Goal: Obtain resource: Download file/media

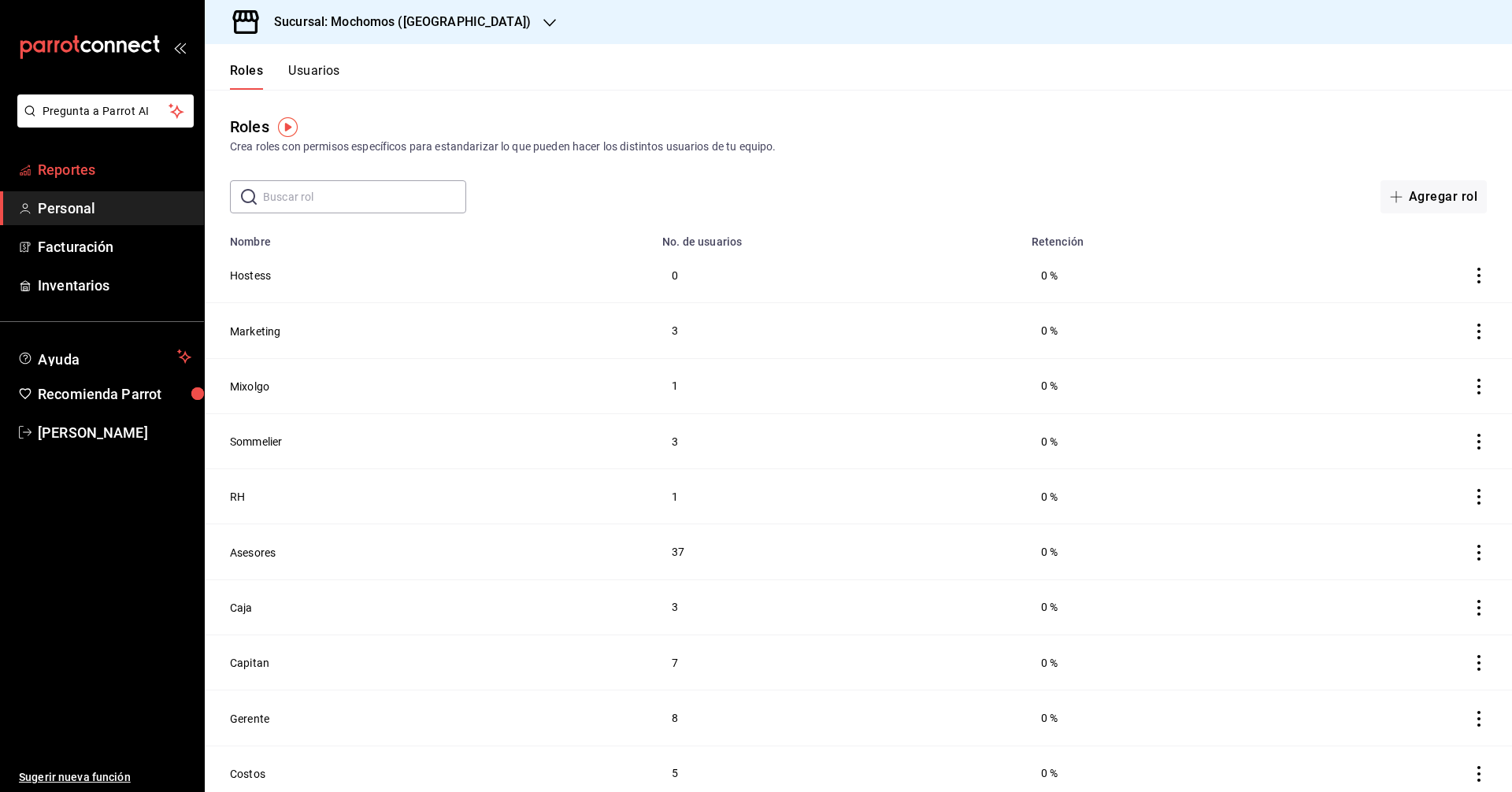
click at [132, 186] on link "Reportes" at bounding box center [102, 169] width 204 height 34
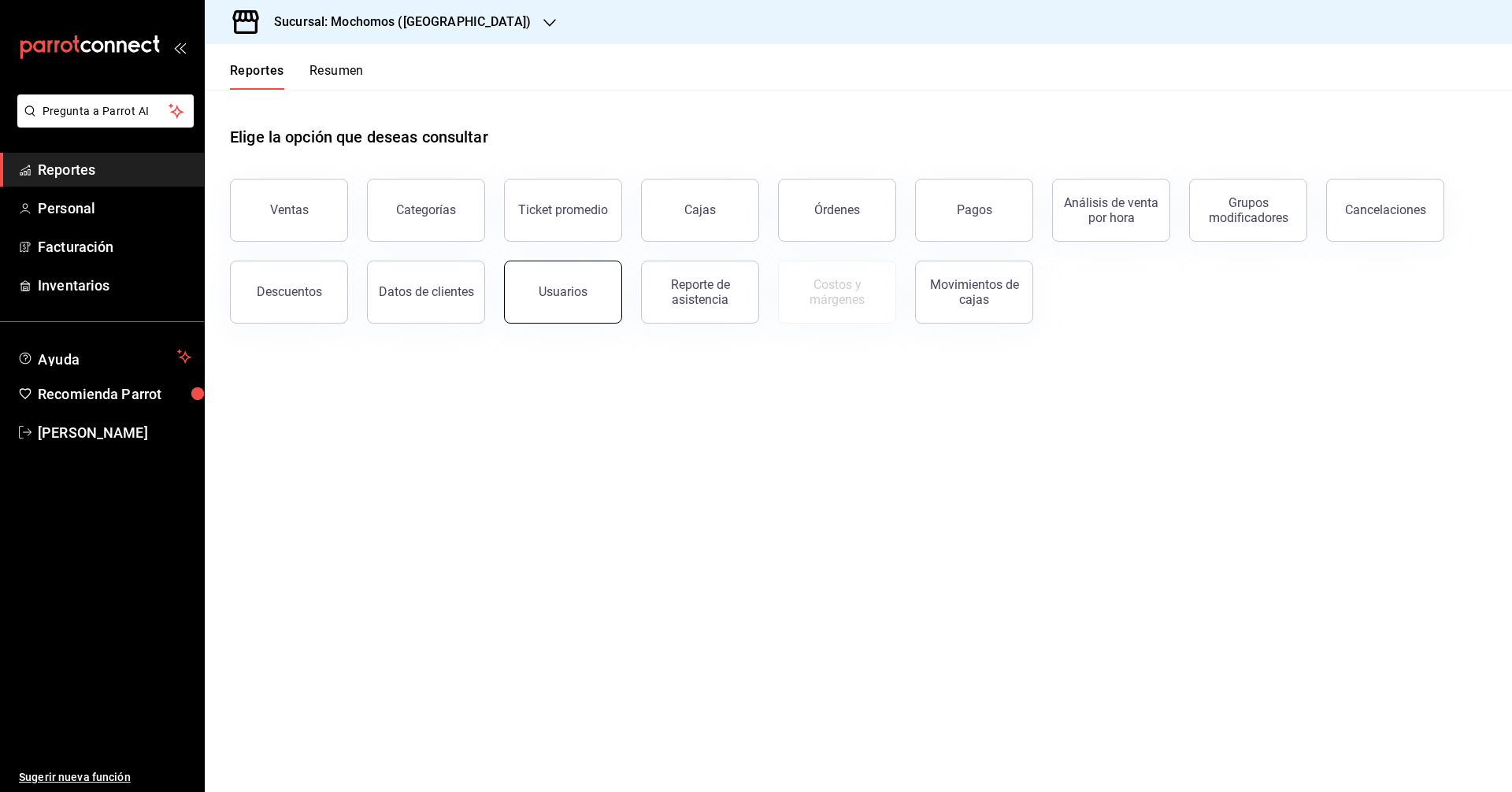
click at [598, 299] on button "Usuarios" at bounding box center [563, 293] width 118 height 63
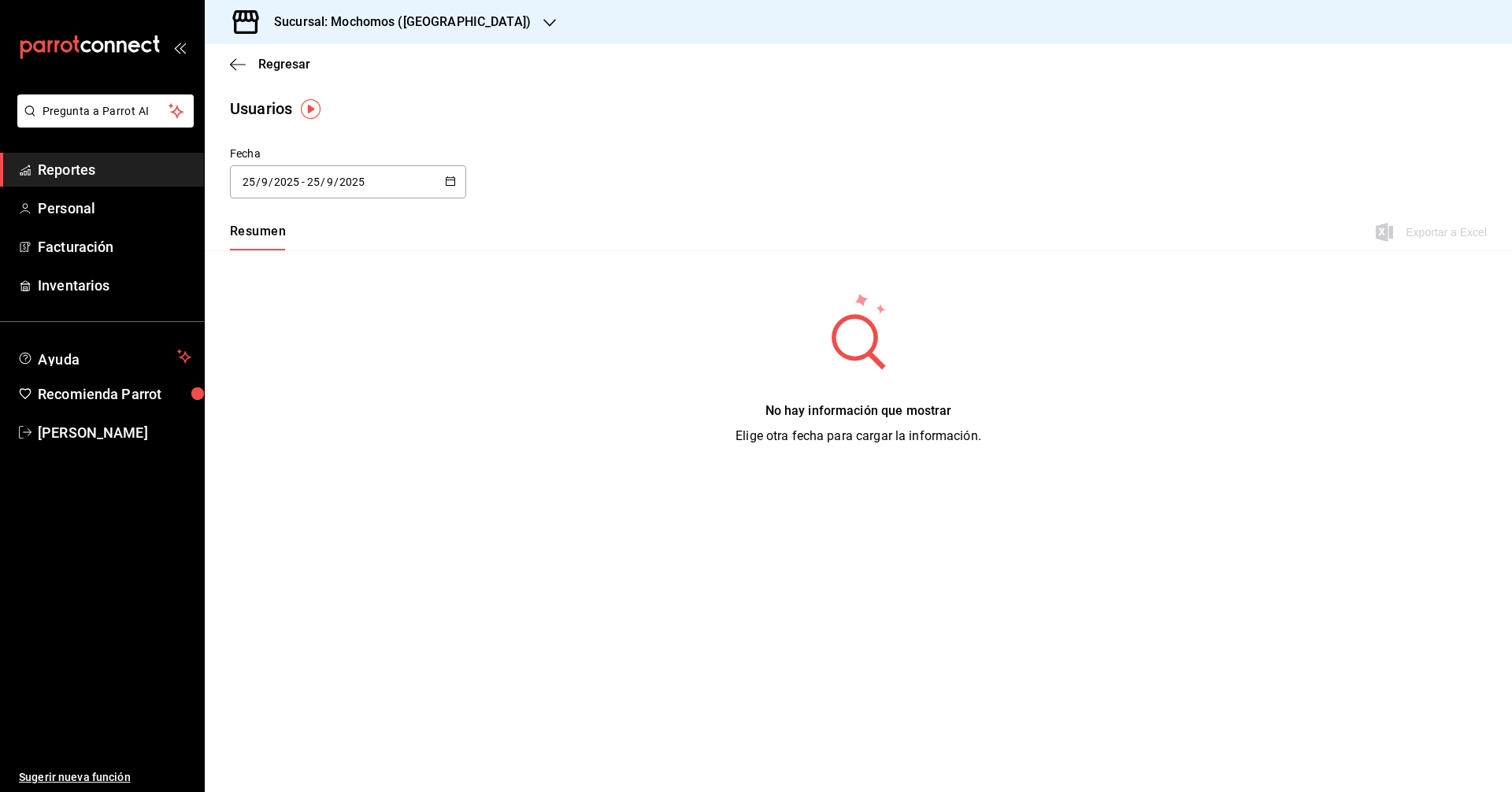
click at [456, 194] on div "[DATE] [DATE] - [DATE] [DATE]" at bounding box center [347, 181] width 236 height 33
click at [345, 412] on li "Rango de fechas" at bounding box center [304, 409] width 148 height 36
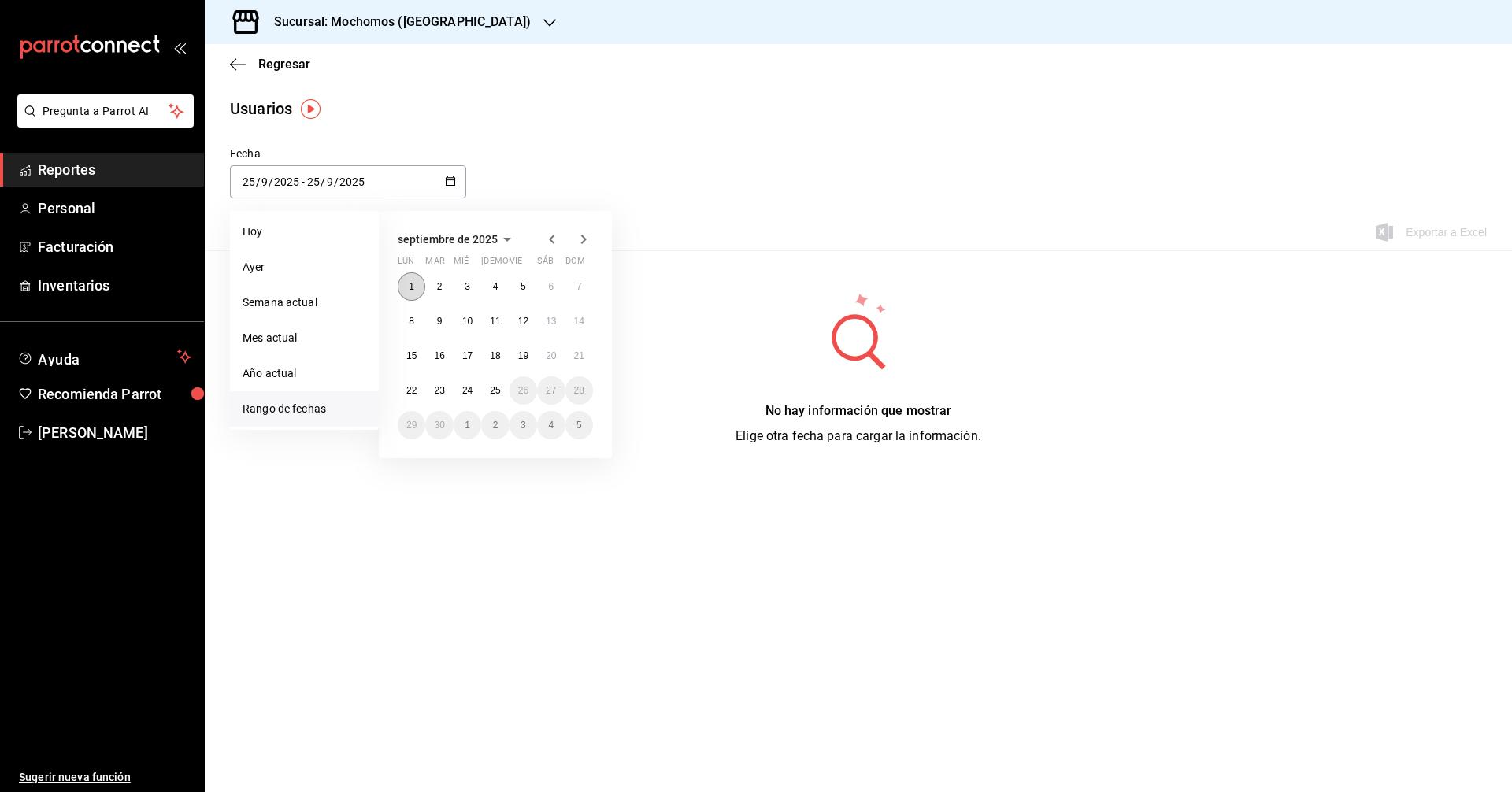
click at [411, 274] on button "1" at bounding box center [411, 286] width 28 height 29
click at [499, 390] on abbr "25" at bounding box center [494, 390] width 10 height 11
type input "[DATE]"
type input "1"
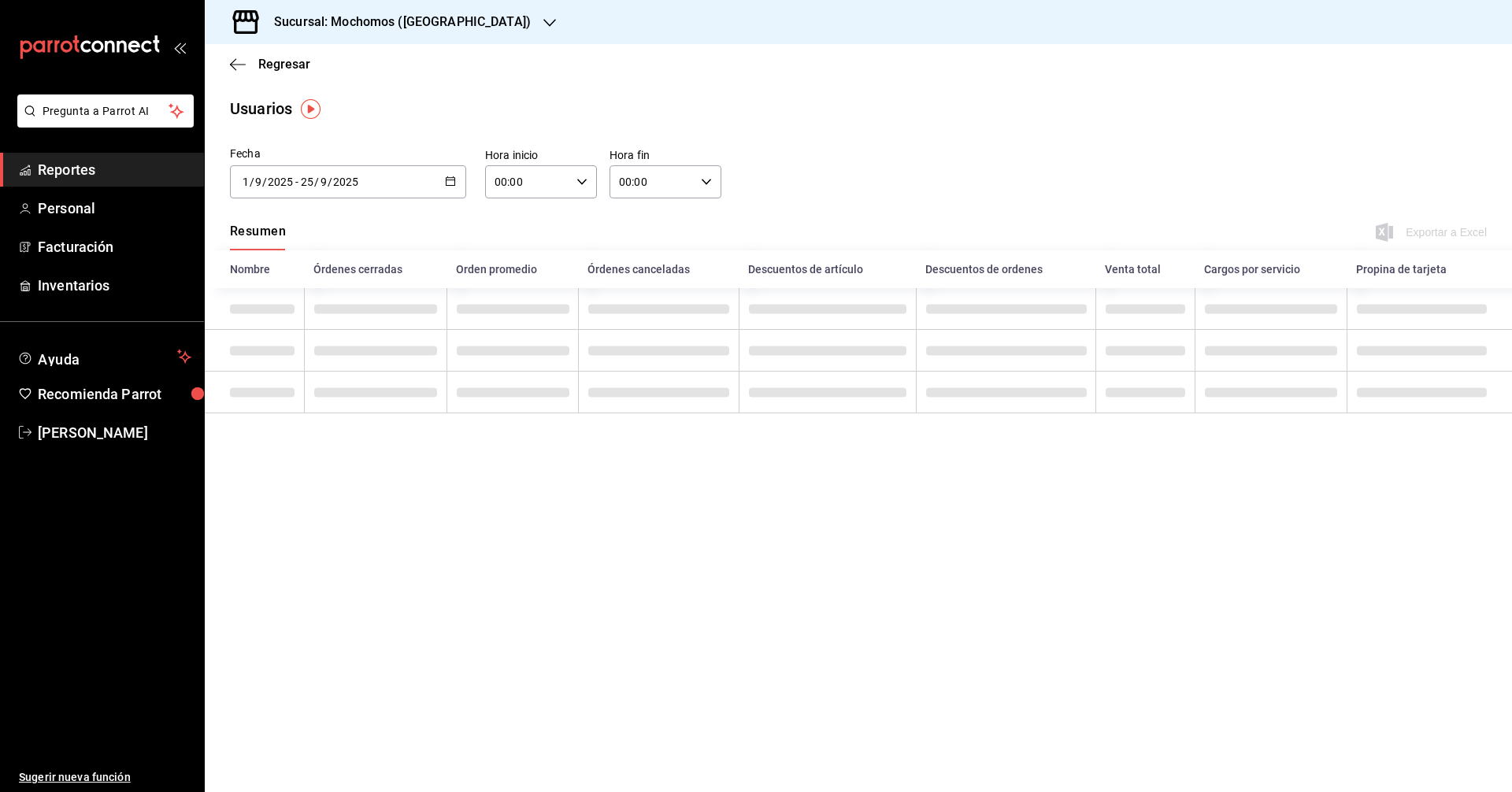
click at [584, 195] on div "00:00 Hora inicio" at bounding box center [540, 181] width 112 height 33
click at [509, 308] on span "05" at bounding box center [512, 308] width 31 height 13
type input "05:00"
click at [848, 198] on div at bounding box center [756, 396] width 1512 height 792
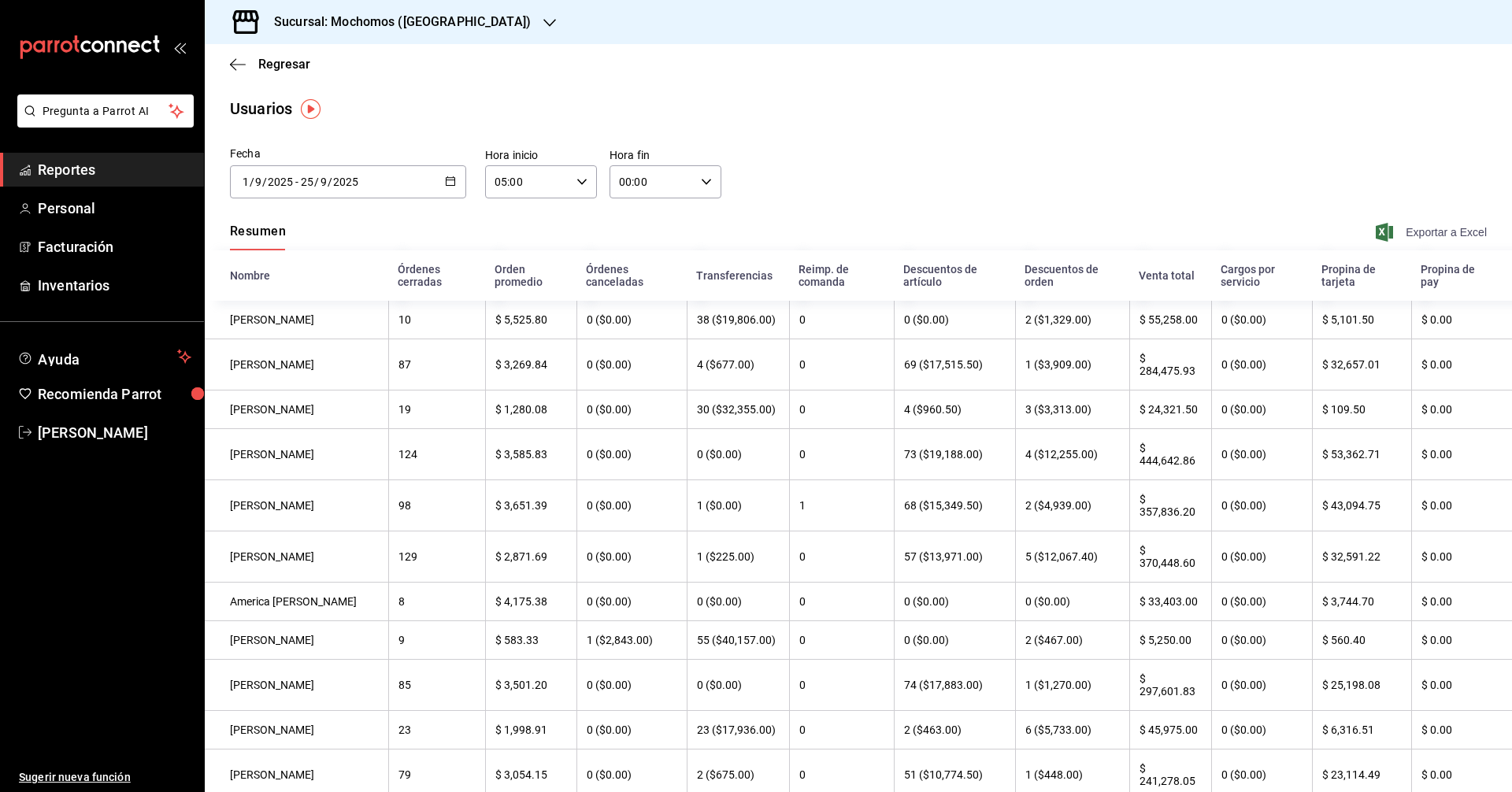
click at [1404, 233] on span "Exportar a Excel" at bounding box center [1432, 231] width 108 height 19
click at [671, 227] on div "Resumen Exportar a Excel" at bounding box center [858, 233] width 1307 height 33
click at [441, 174] on div "[DATE] [DATE] - [DATE] [DATE]" at bounding box center [347, 181] width 236 height 33
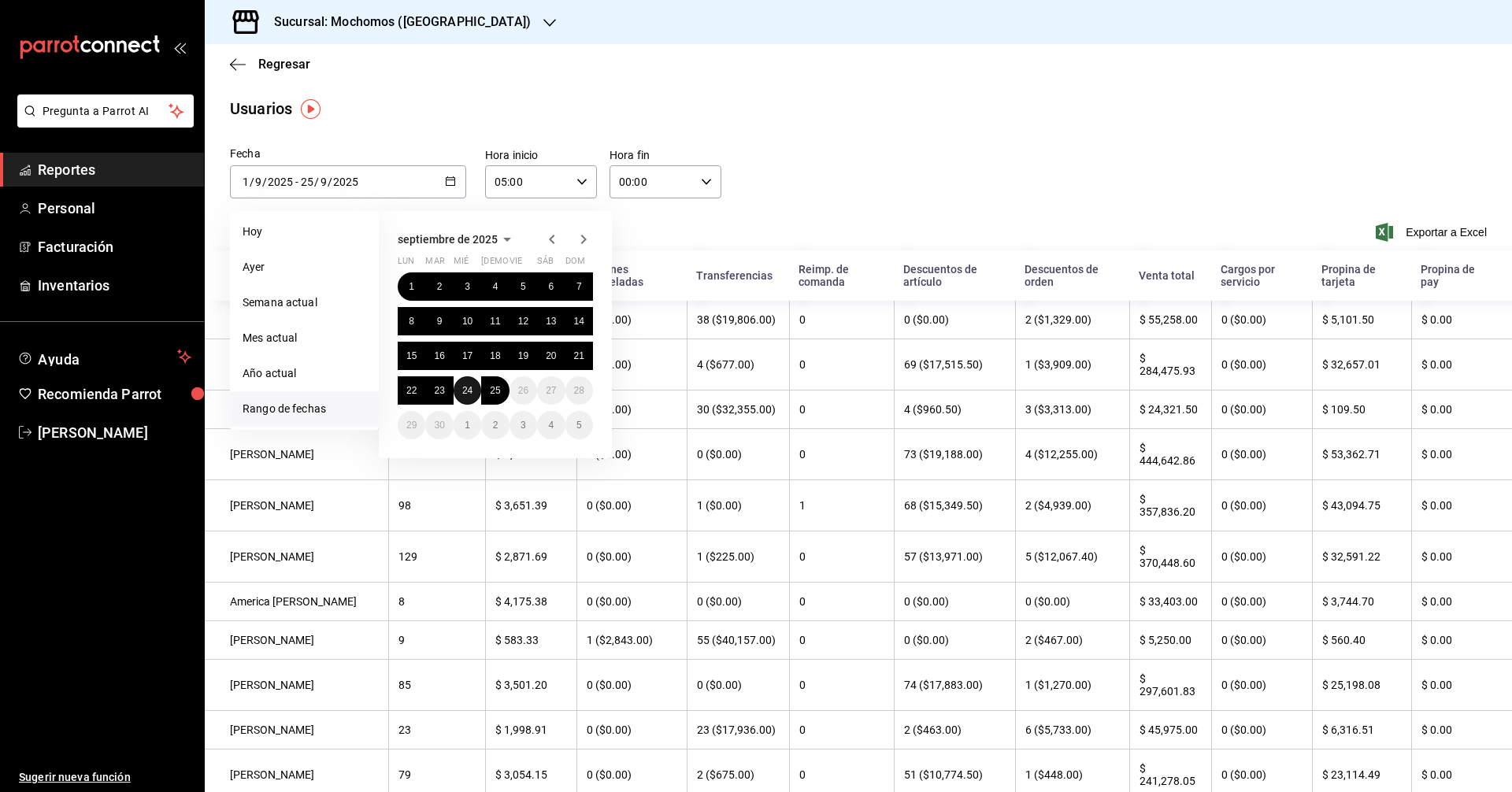
click at [474, 387] on button "24" at bounding box center [468, 391] width 28 height 29
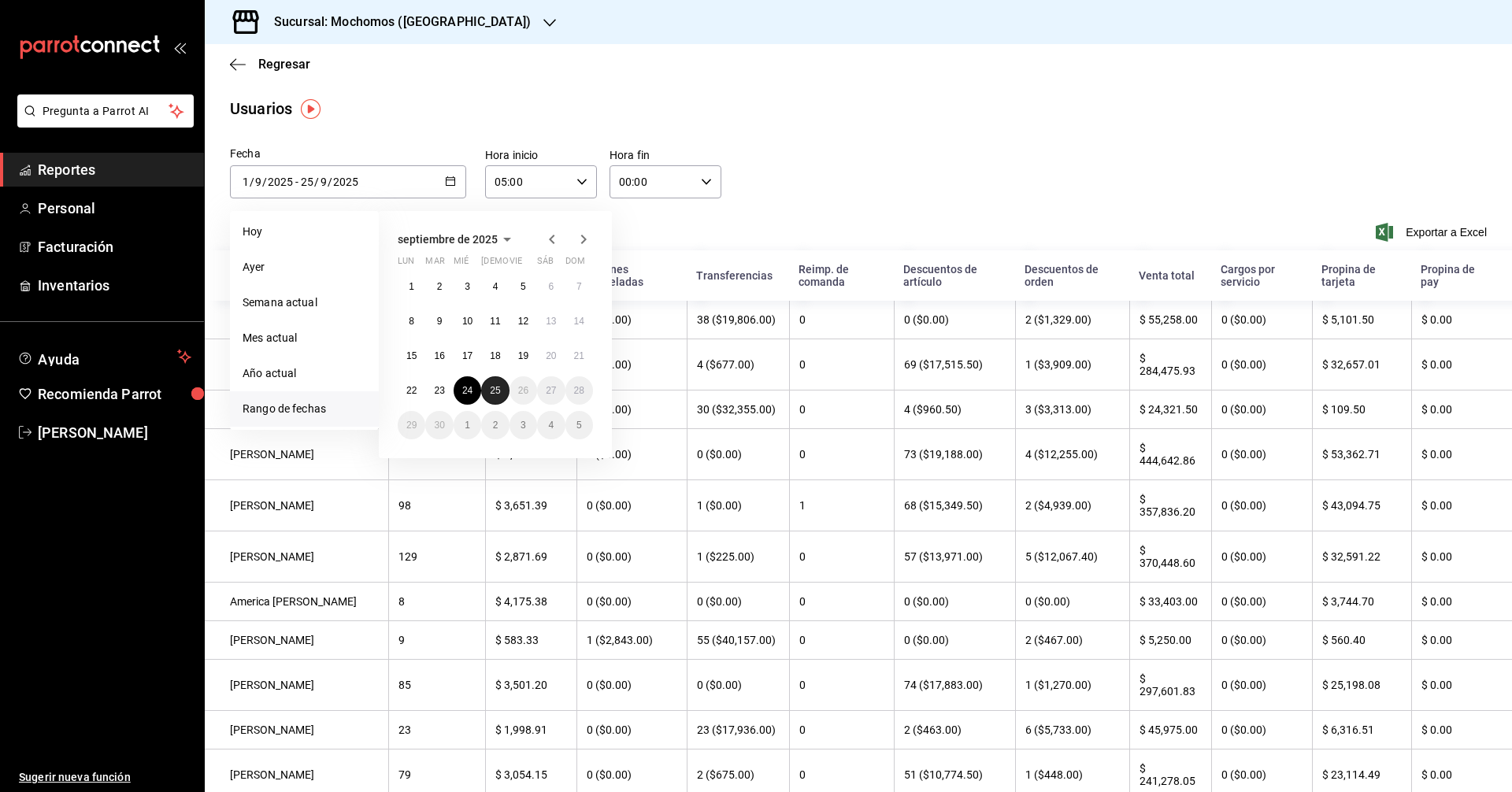
click at [485, 387] on button "25" at bounding box center [494, 391] width 28 height 29
type input "[DATE]"
type input "24"
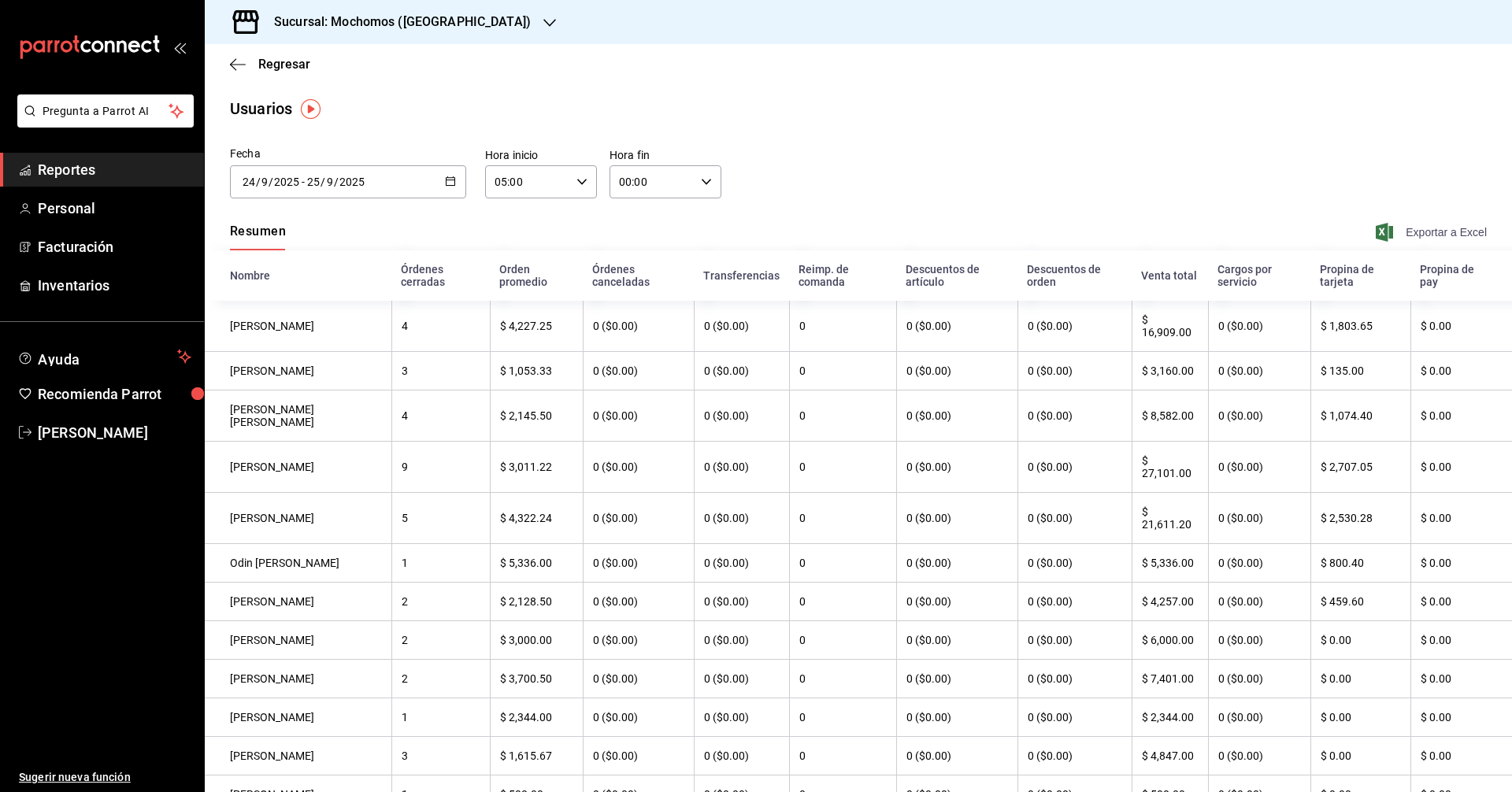
click at [1393, 229] on span "Exportar a Excel" at bounding box center [1432, 231] width 108 height 19
click at [513, 219] on div "Resumen Exportar a Excel" at bounding box center [858, 233] width 1307 height 33
click at [438, 177] on div "[DATE] [DATE] - [DATE] [DATE]" at bounding box center [347, 181] width 236 height 33
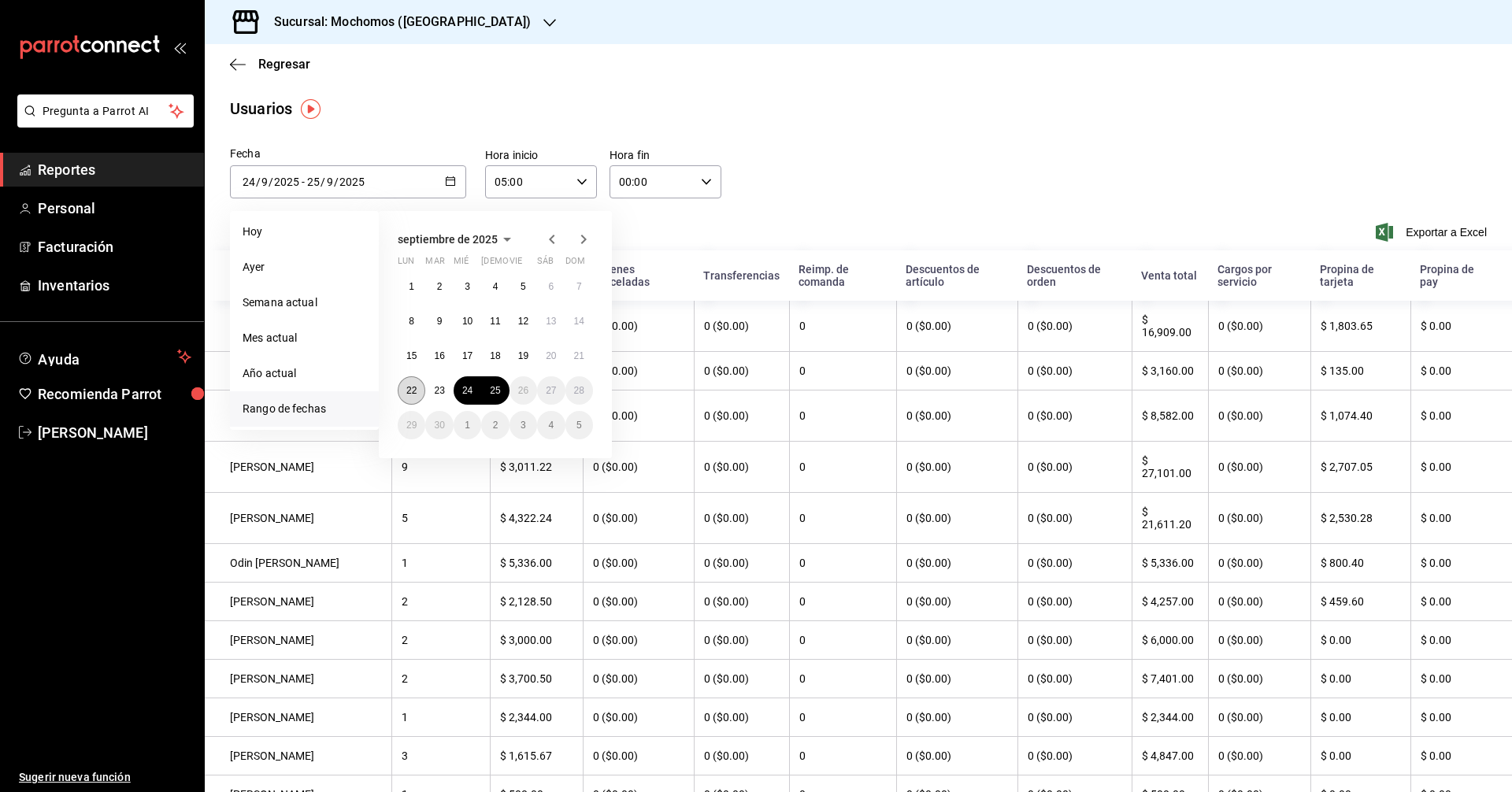
click at [420, 396] on button "22" at bounding box center [411, 391] width 28 height 29
click at [432, 396] on button "23" at bounding box center [439, 391] width 28 height 29
type input "[DATE]"
type input "22"
type input "[DATE]"
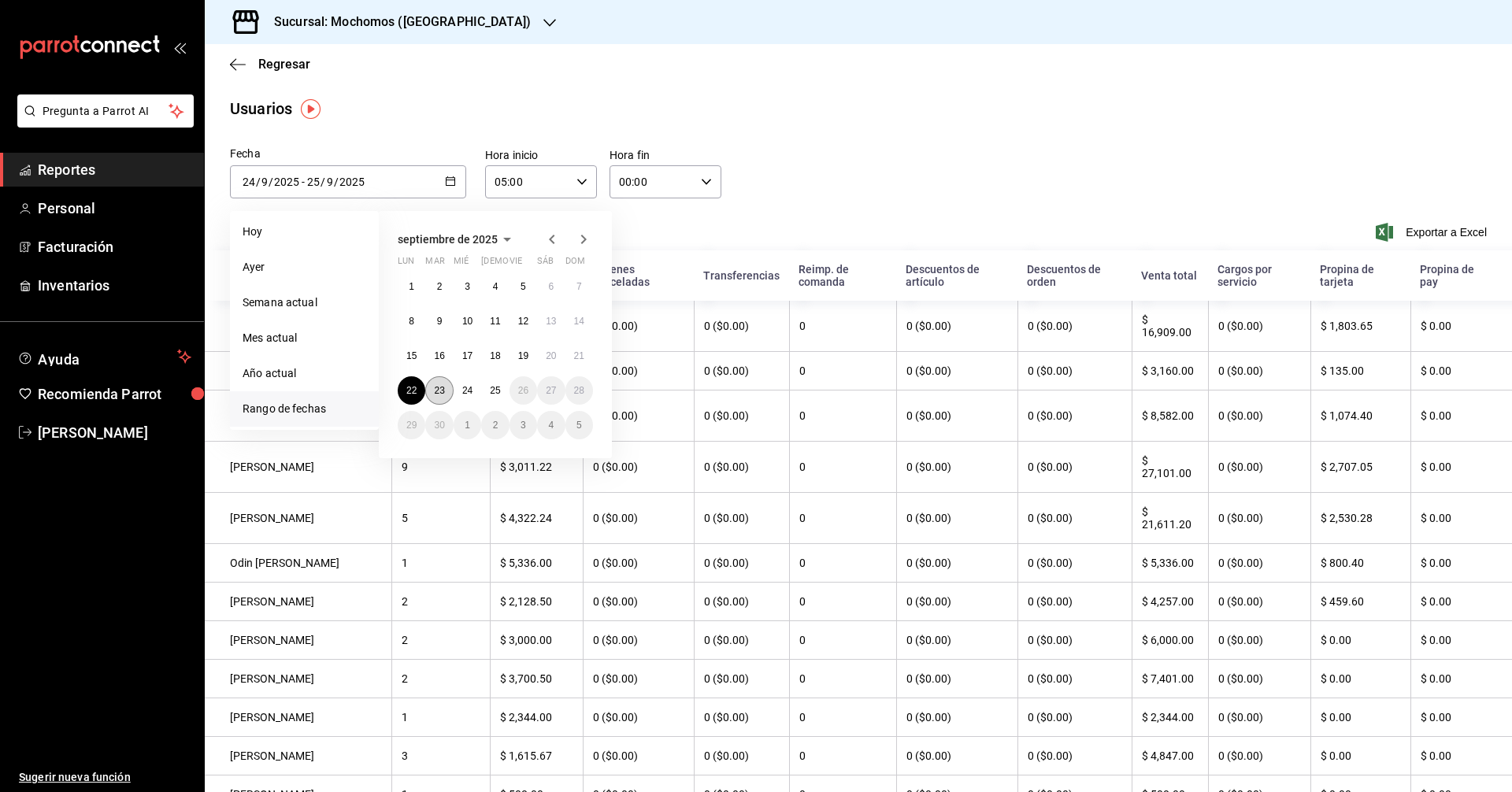
type input "23"
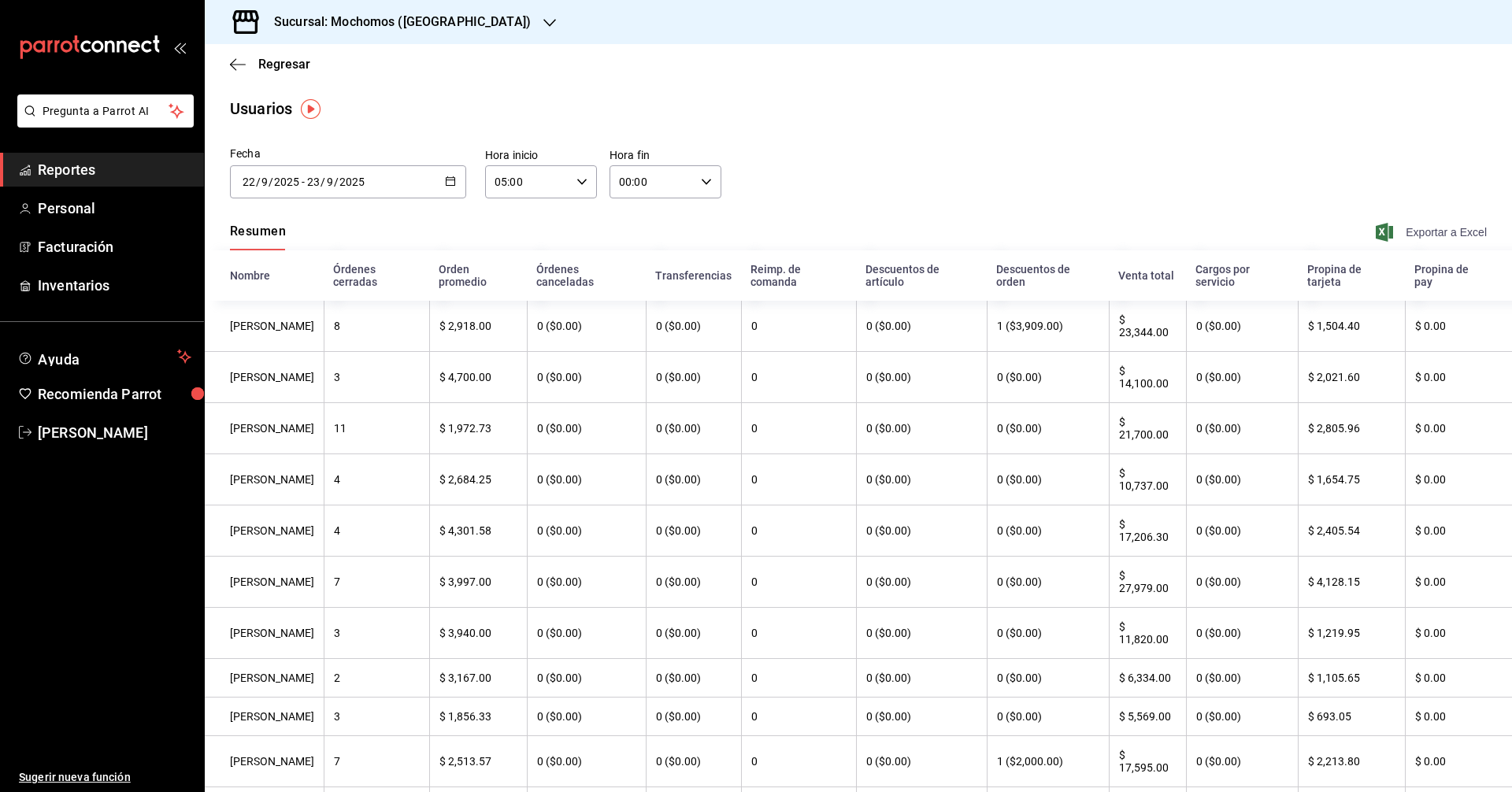
click at [1431, 227] on span "Exportar a Excel" at bounding box center [1432, 231] width 108 height 19
click at [922, 160] on div "Fecha [DATE] [DATE] - [DATE] [DATE] septiembre de 2025 lun mar [PERSON_NAME] vi…" at bounding box center [858, 181] width 1307 height 71
click at [446, 187] on button "button" at bounding box center [450, 183] width 11 height 14
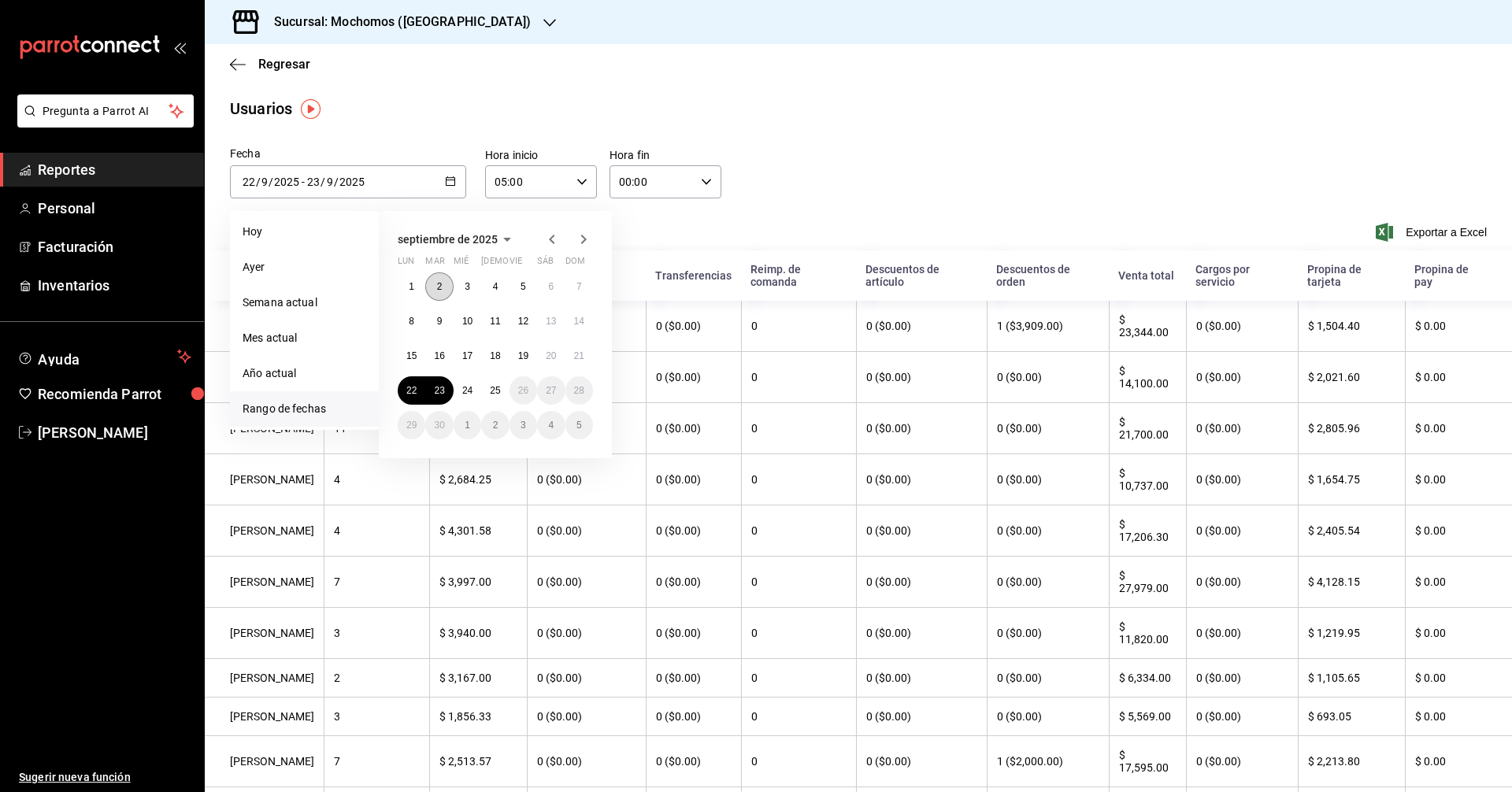
click at [447, 290] on button "2" at bounding box center [439, 286] width 28 height 29
click at [446, 391] on button "23" at bounding box center [439, 391] width 28 height 29
type input "[DATE]"
type input "2"
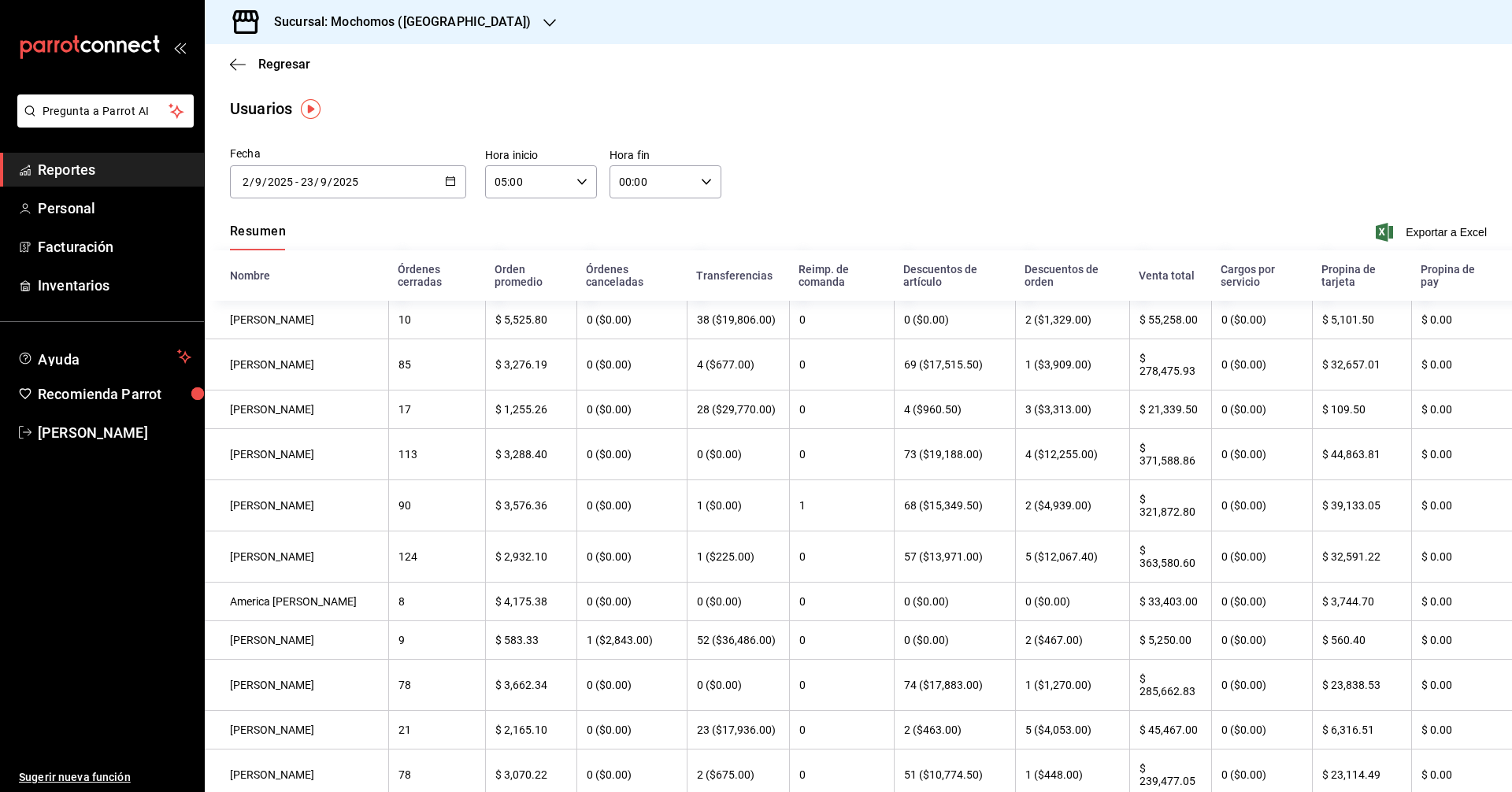
click at [450, 176] on icon "button" at bounding box center [450, 181] width 11 height 11
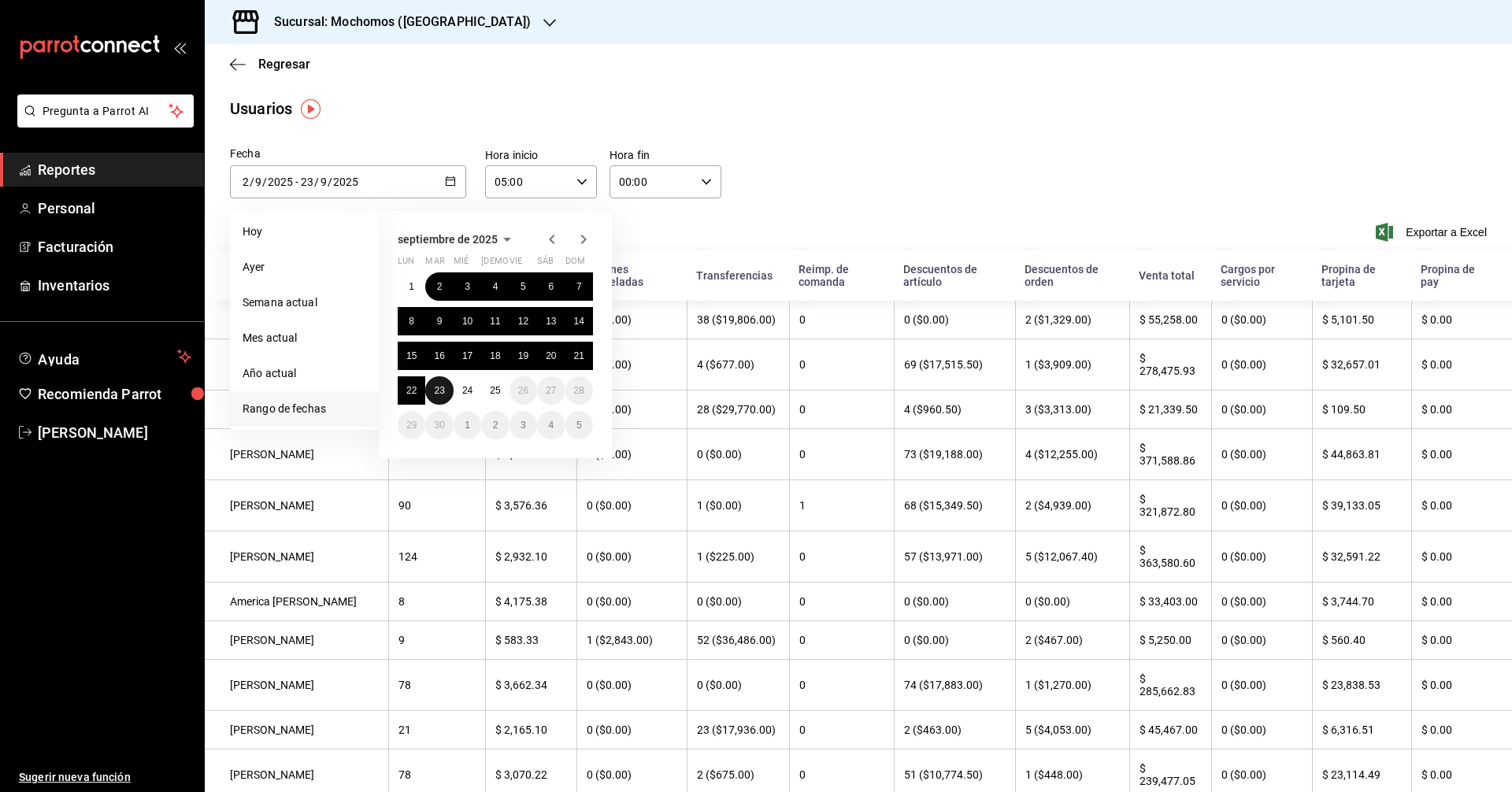
click at [448, 384] on button "23" at bounding box center [439, 391] width 28 height 29
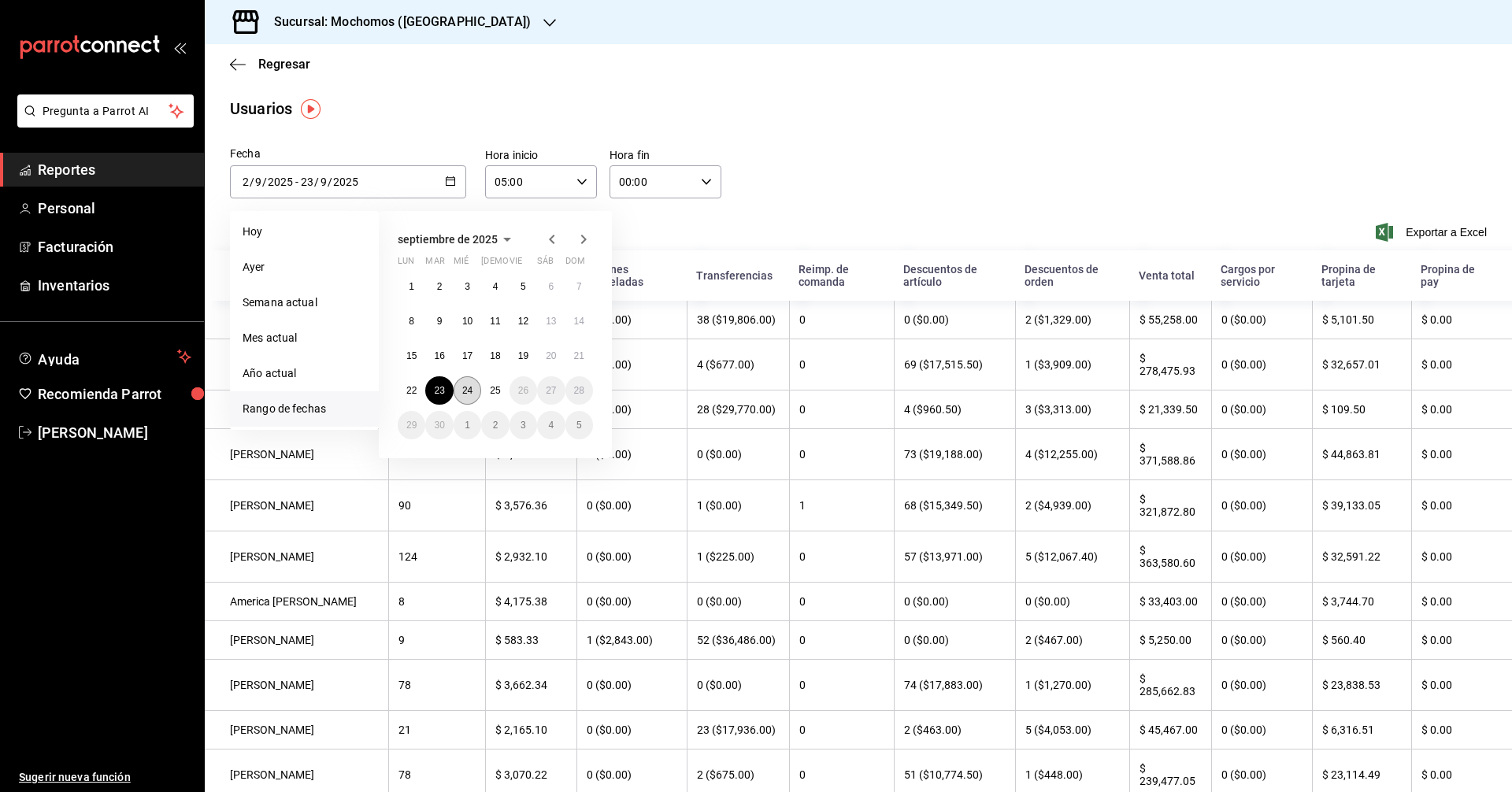
click at [458, 383] on button "24" at bounding box center [468, 391] width 28 height 29
type input "[DATE]"
type input "23"
type input "[DATE]"
type input "24"
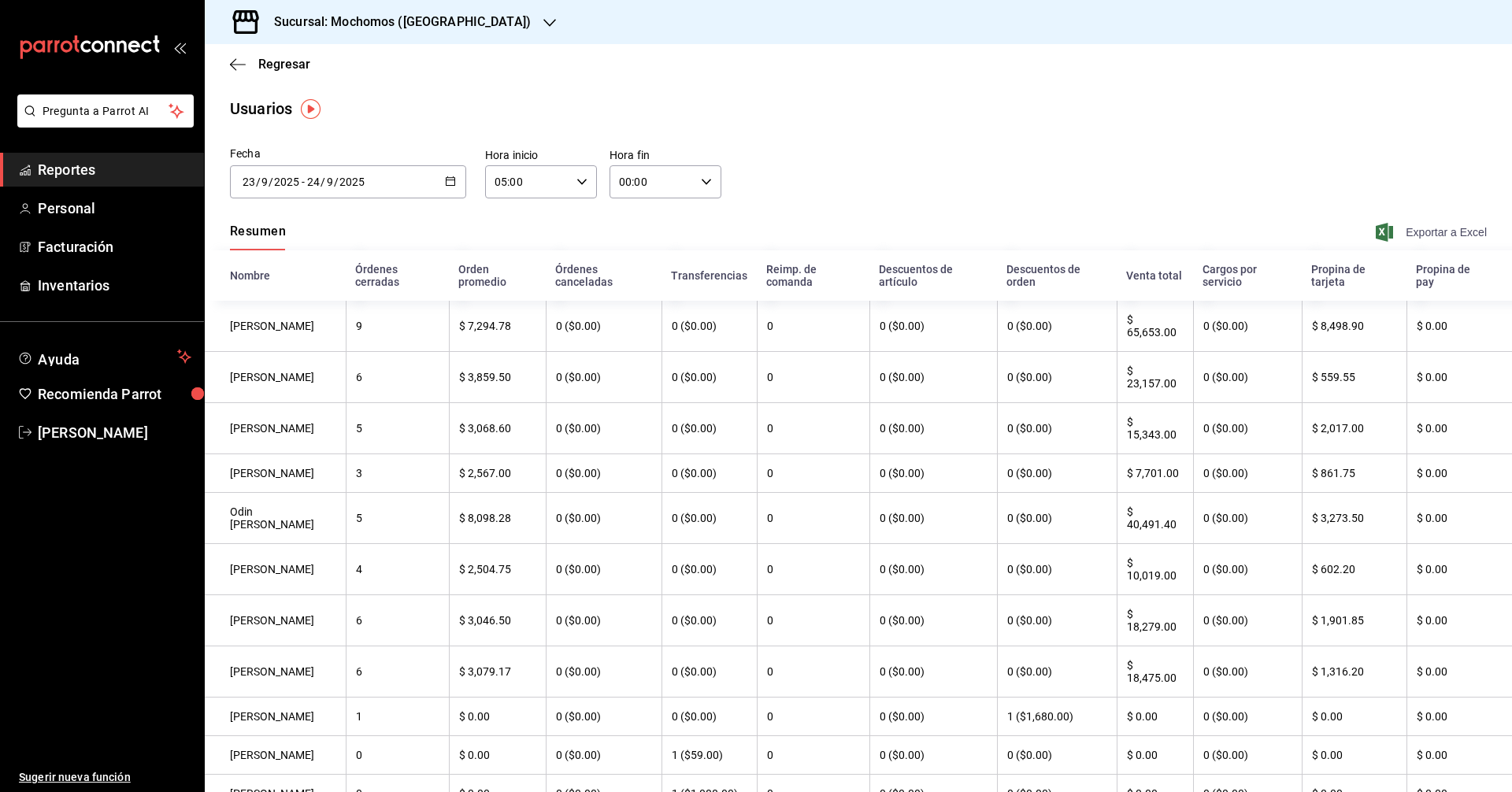
click at [1459, 225] on span "Exportar a Excel" at bounding box center [1432, 231] width 108 height 19
drag, startPoint x: 1150, startPoint y: 44, endPoint x: 457, endPoint y: 179, distance: 706.0
click at [457, 179] on div "[DATE] [DATE] - [DATE] [DATE]" at bounding box center [347, 181] width 236 height 33
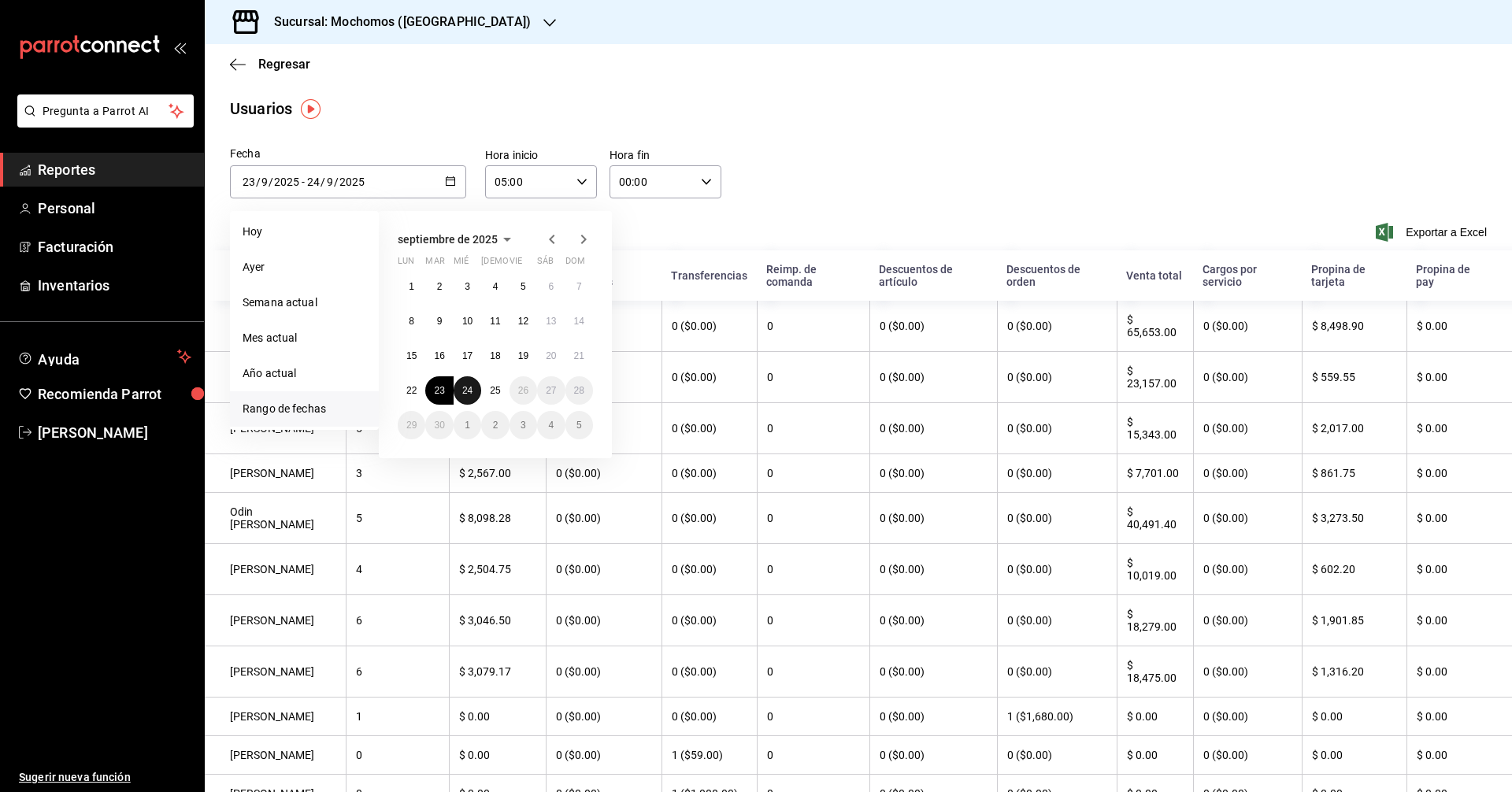
click at [466, 396] on button "24" at bounding box center [468, 391] width 28 height 29
click at [483, 393] on button "25" at bounding box center [494, 391] width 28 height 29
type input "[DATE]"
type input "24"
type input "[DATE]"
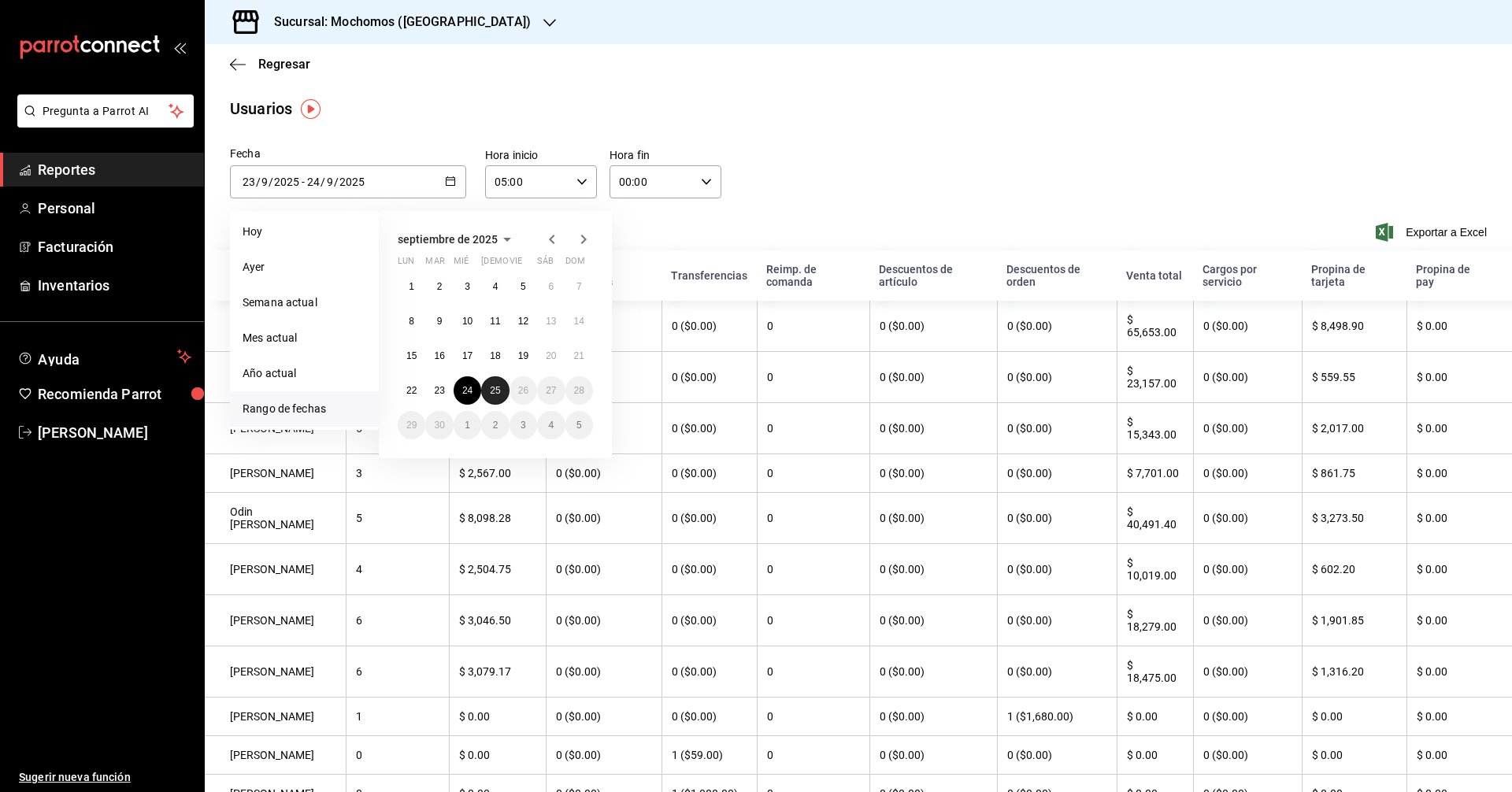
type input "25"
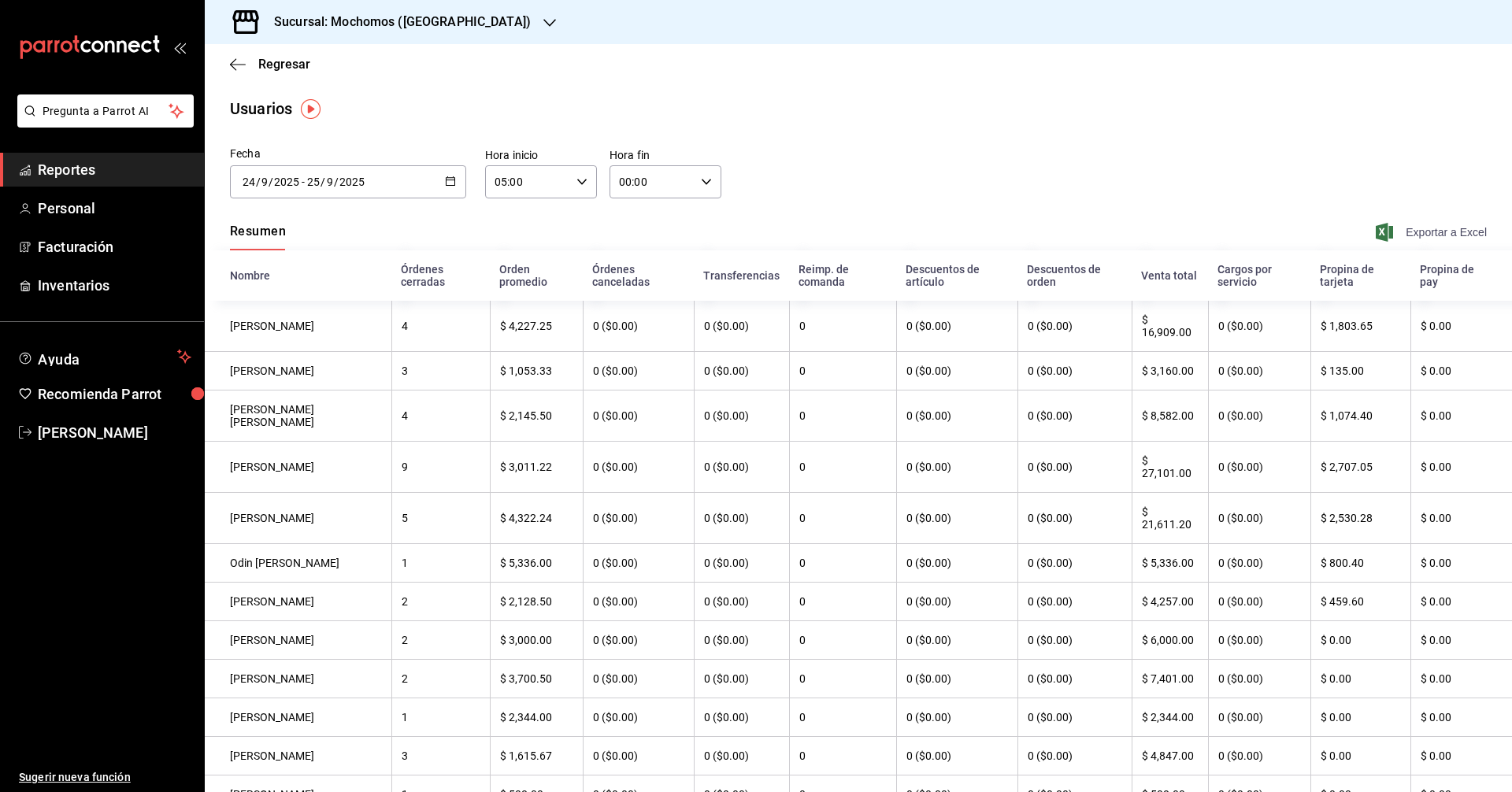
click at [1424, 225] on span "Exportar a Excel" at bounding box center [1432, 231] width 108 height 19
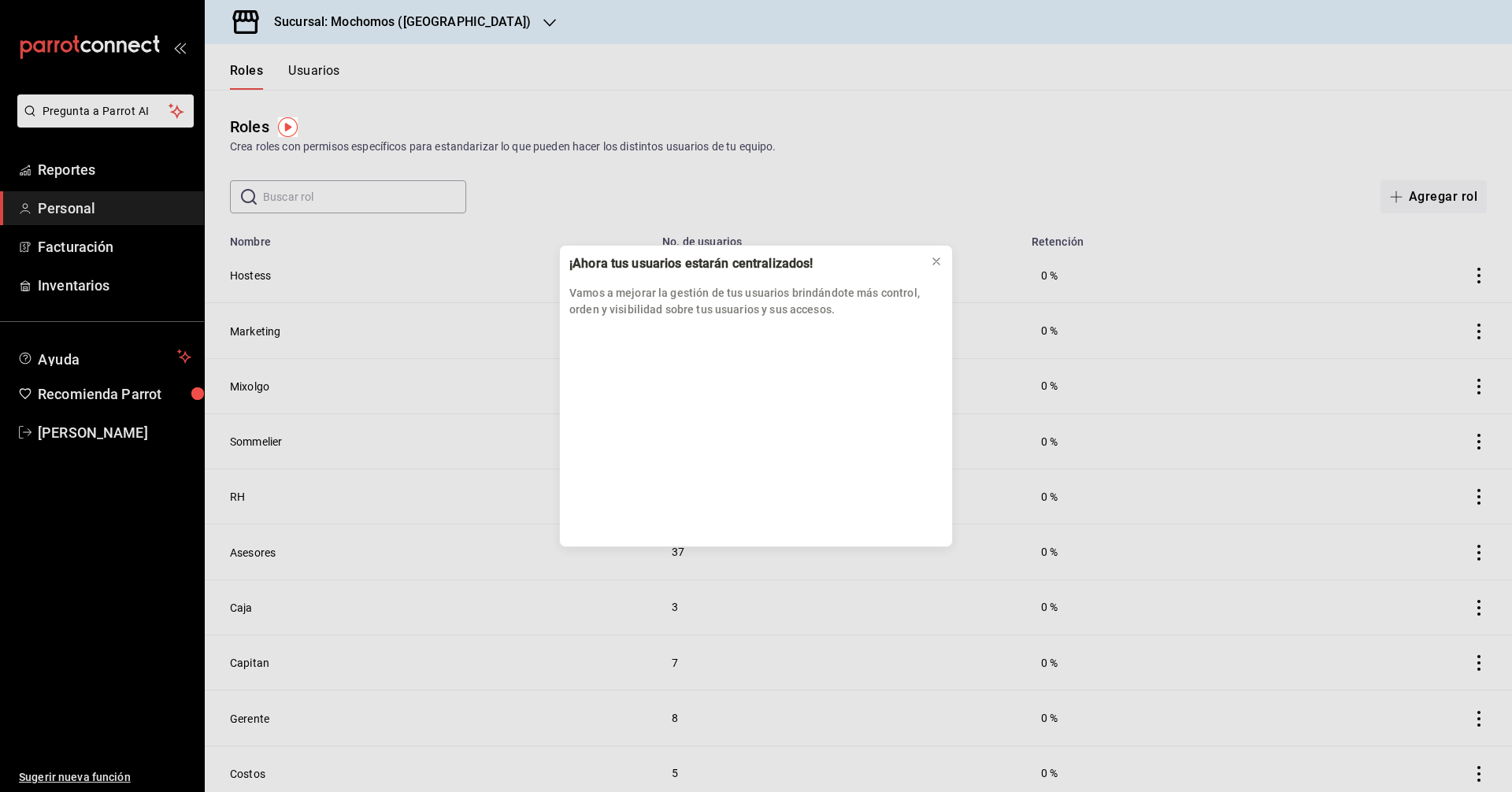
drag, startPoint x: 407, startPoint y: 294, endPoint x: 159, endPoint y: 175, distance: 275.1
click at [159, 175] on div "¡Ahora tus usuarios estarán centralizados! Vamos a mejorar la gestión de tus us…" at bounding box center [756, 396] width 1512 height 792
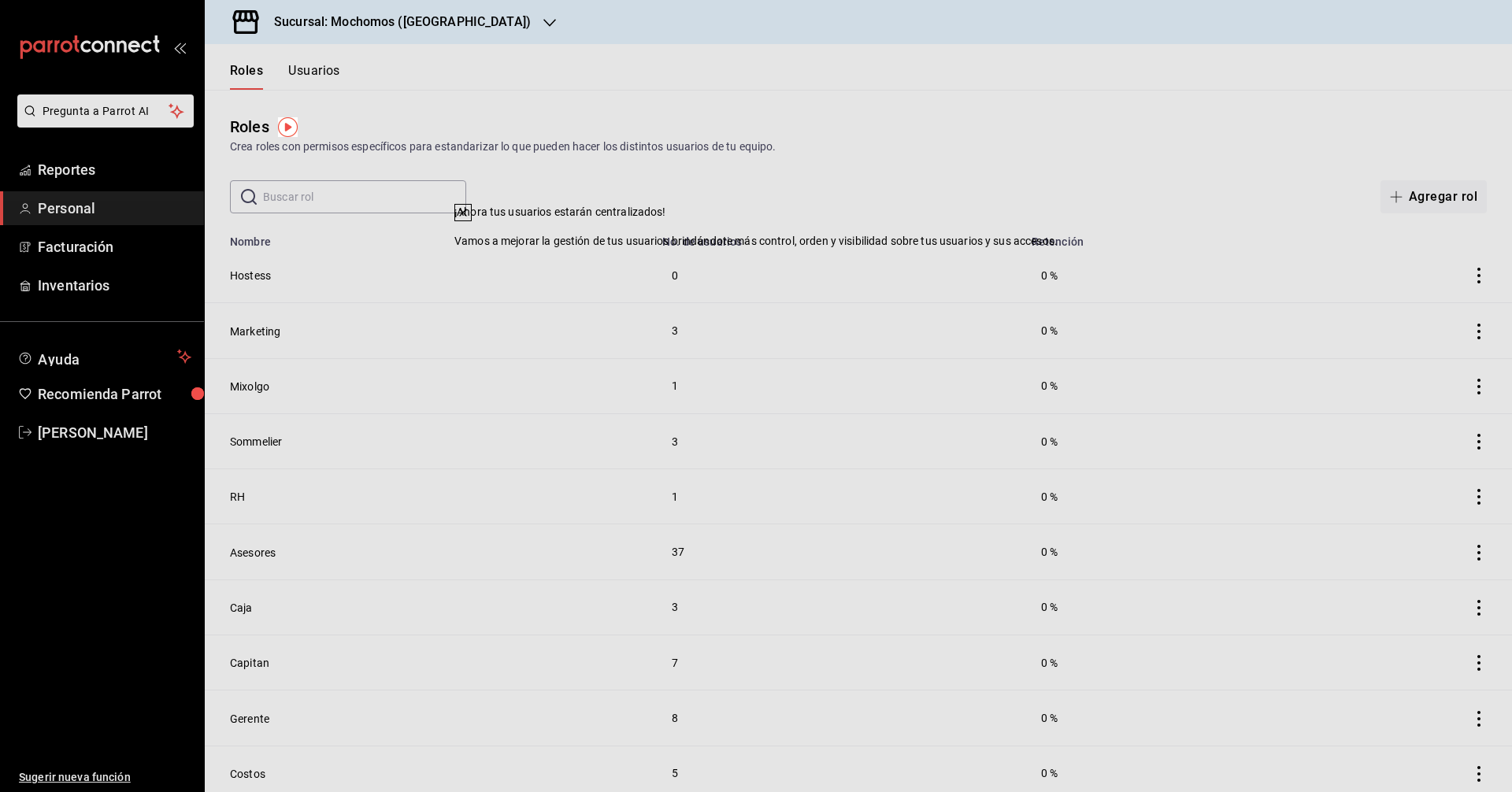
click at [159, 175] on span "Reportes" at bounding box center [114, 169] width 153 height 21
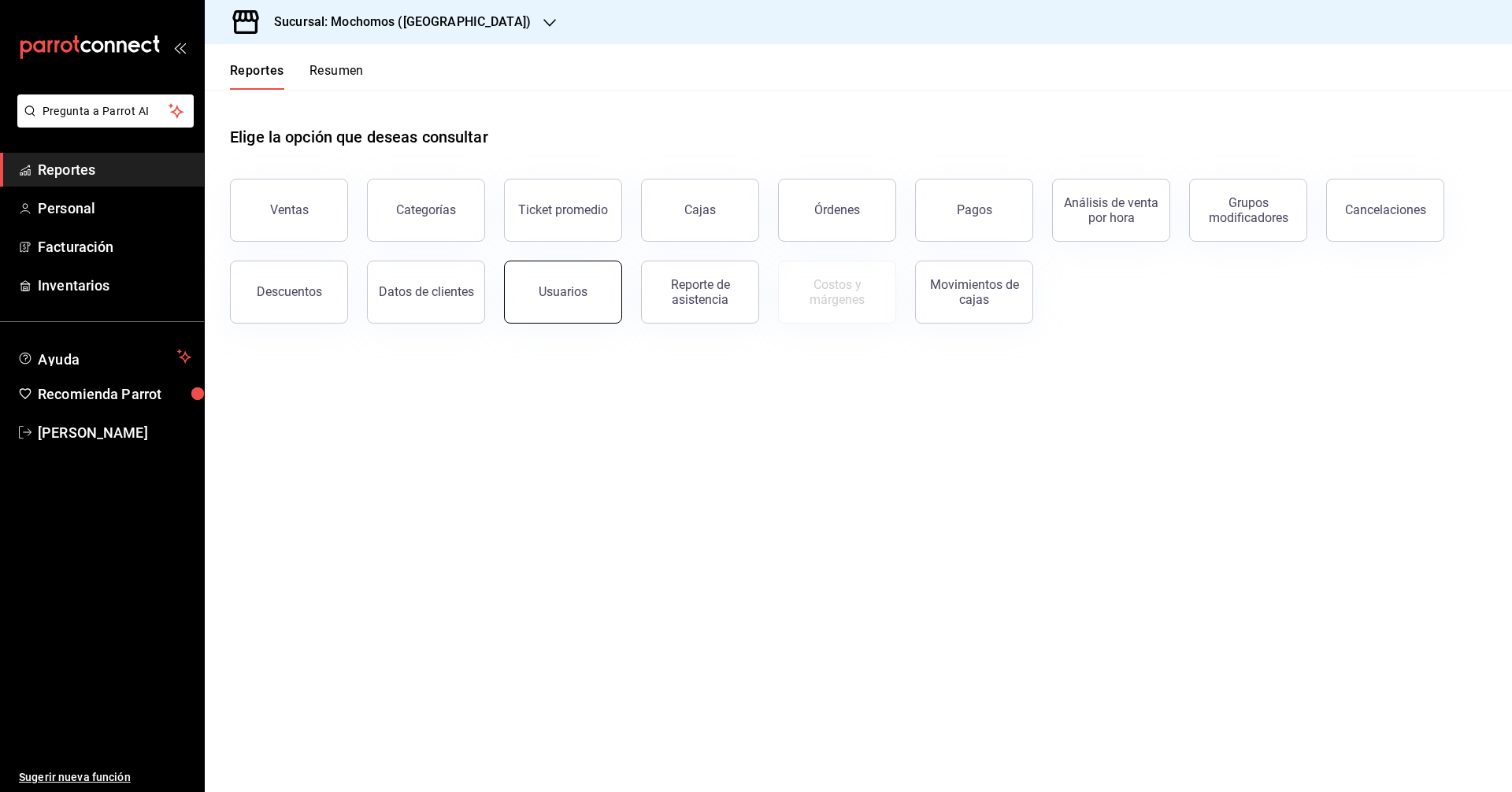
click at [605, 302] on button "Usuarios" at bounding box center [563, 293] width 118 height 63
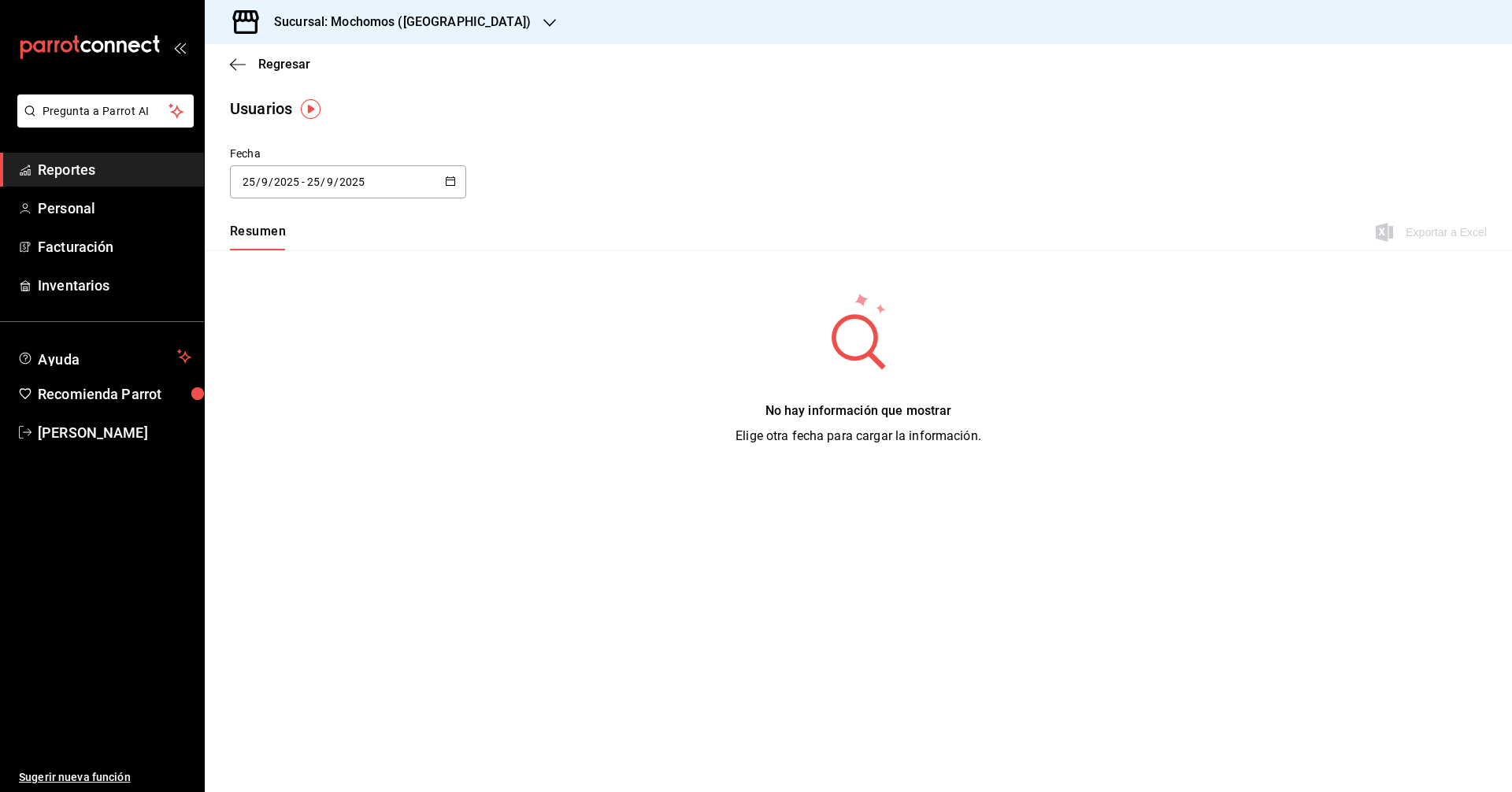
click at [443, 179] on div "[DATE] [DATE] - [DATE] [DATE]" at bounding box center [347, 181] width 236 height 33
click at [307, 415] on li "Rango de fechas" at bounding box center [304, 409] width 148 height 36
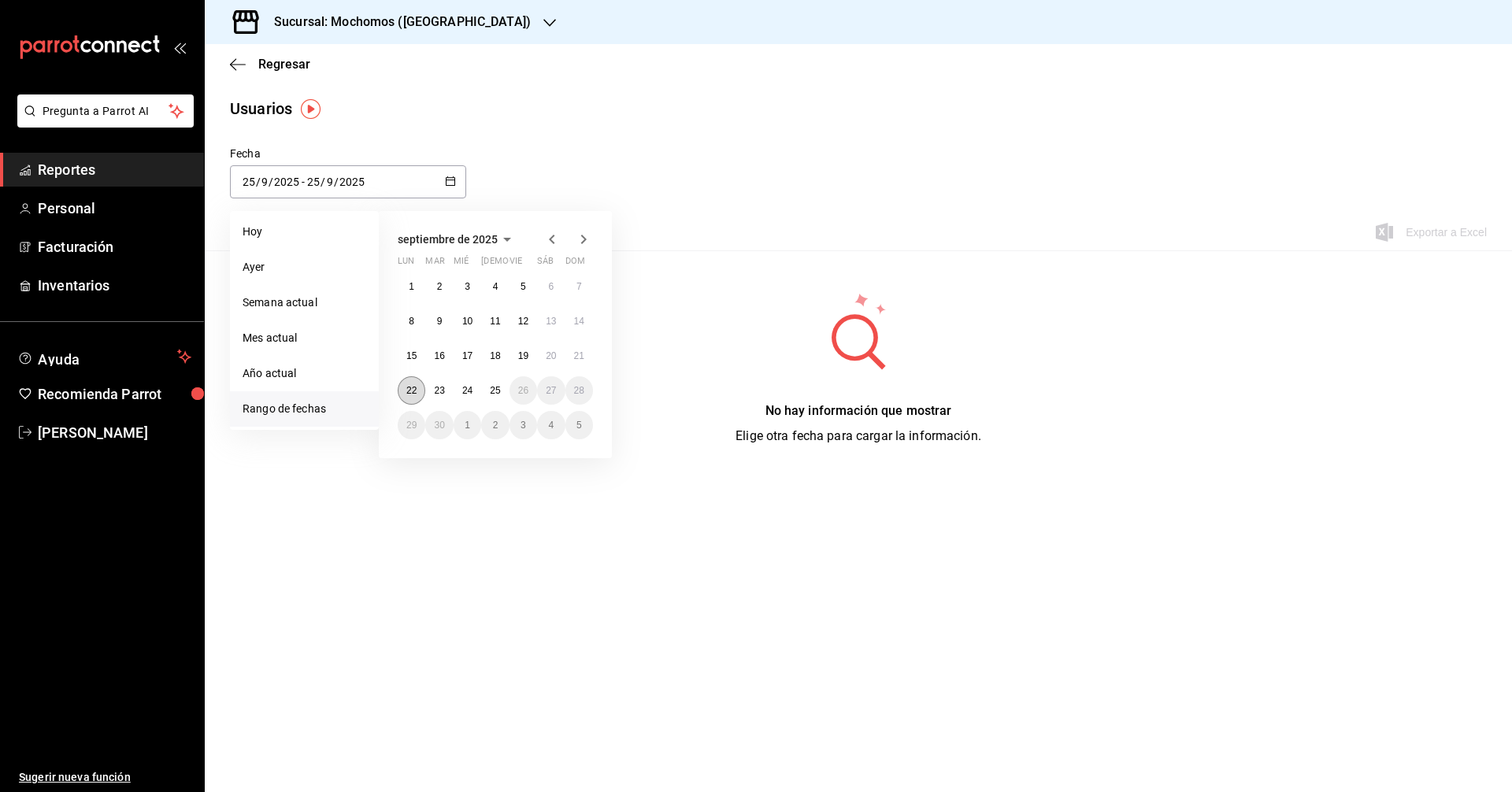
click at [407, 385] on button "22" at bounding box center [411, 391] width 28 height 29
click at [501, 389] on button "25" at bounding box center [494, 391] width 28 height 29
type input "[DATE]"
type input "22"
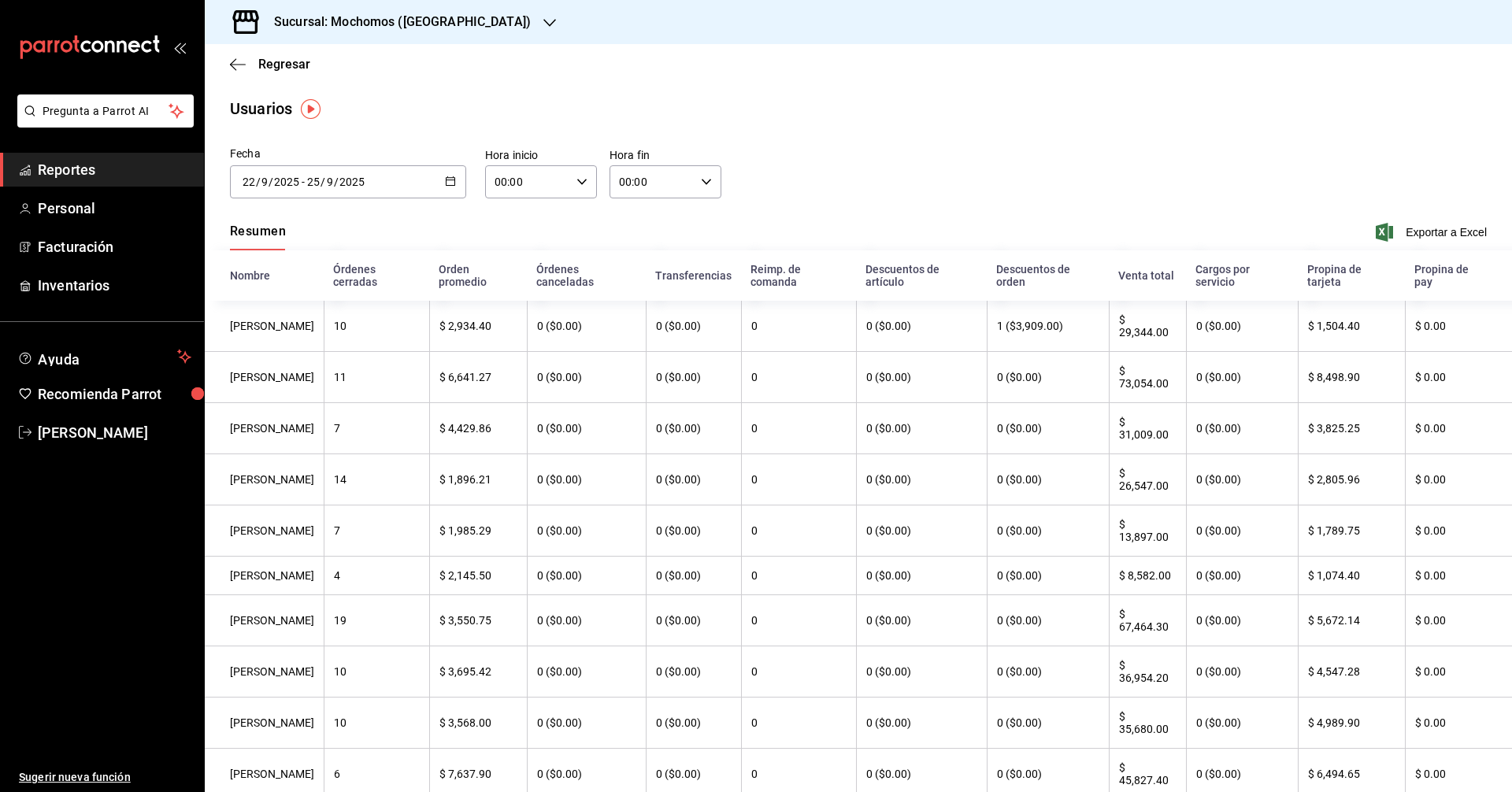
click at [577, 185] on icon "button" at bounding box center [581, 181] width 11 height 11
click at [512, 277] on span "05" at bounding box center [510, 278] width 31 height 13
type input "05:00"
click at [1434, 220] on div at bounding box center [756, 396] width 1512 height 792
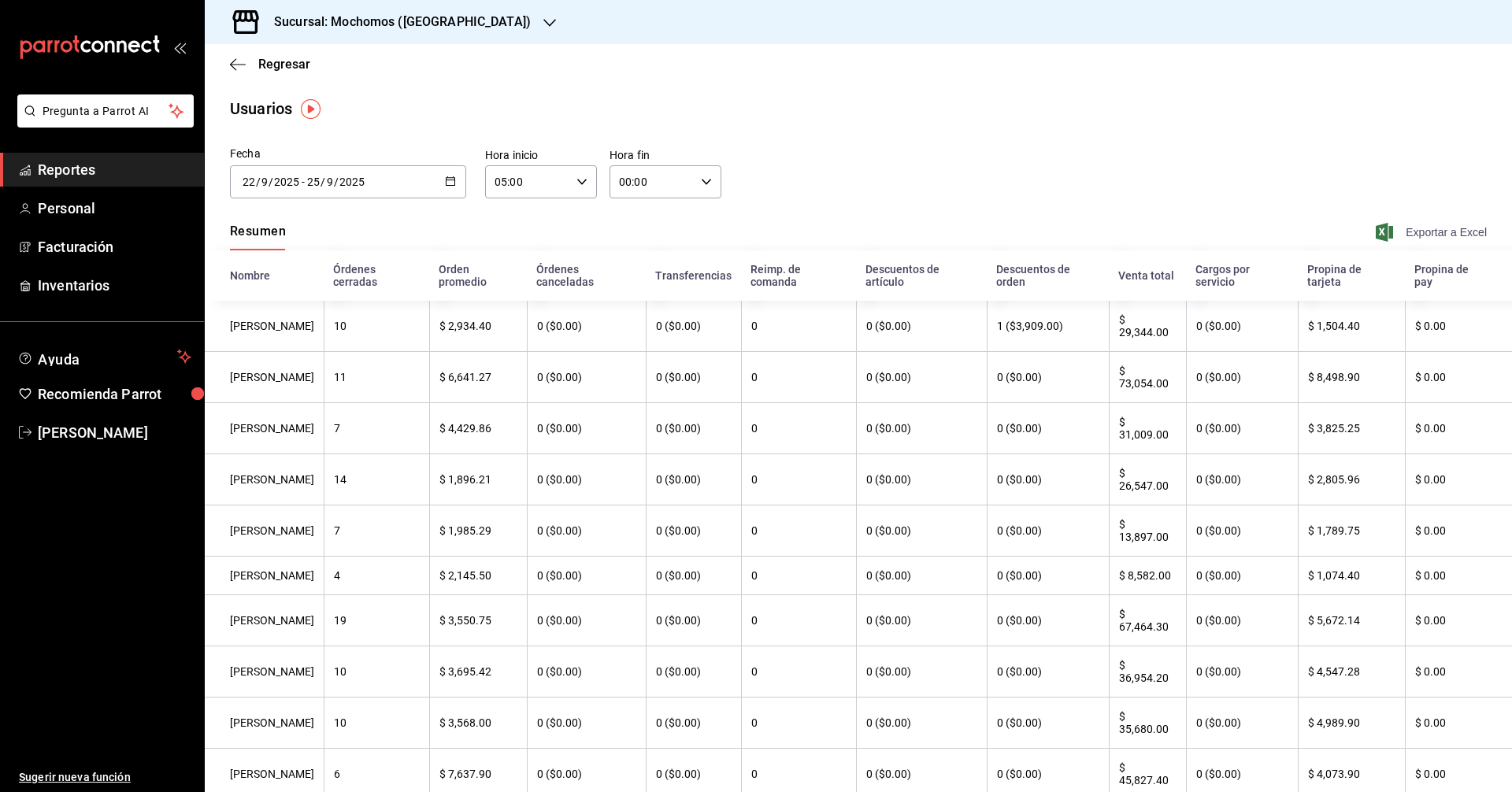
click at [1431, 227] on span "Exportar a Excel" at bounding box center [1432, 231] width 108 height 19
click at [668, 85] on main "Regresar Usuarios Fecha 2025-09-22 22 / 9 / 2025 - 2025-09-25 25 / 9 / 2025 sep…" at bounding box center [858, 774] width 1307 height 1460
